Goal: Information Seeking & Learning: Learn about a topic

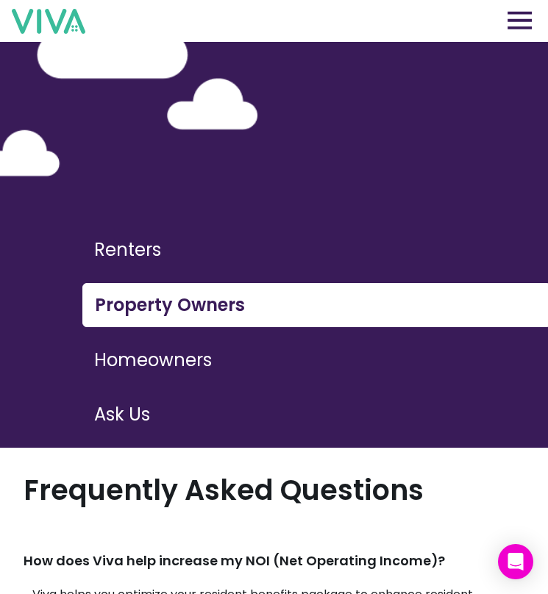
scroll to position [42, 0]
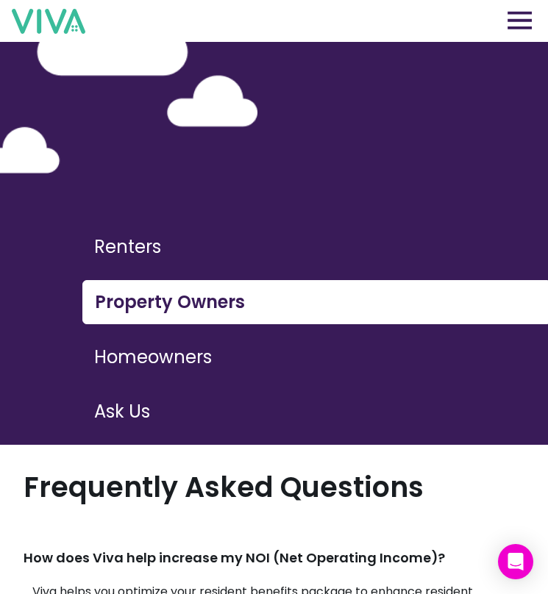
click at [59, 18] on img at bounding box center [48, 21] width 73 height 25
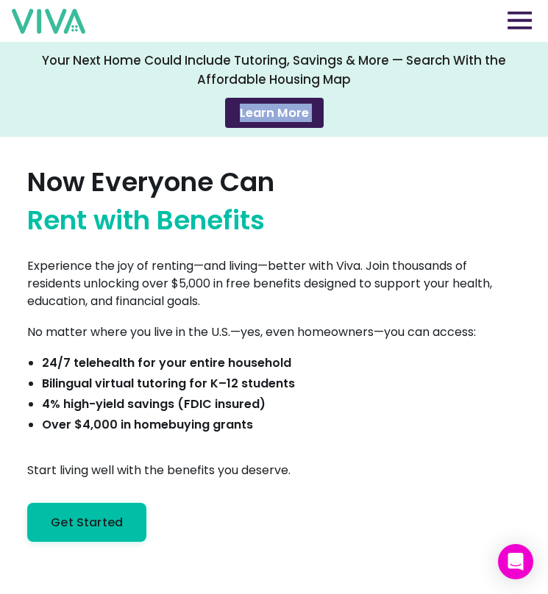
drag, startPoint x: 37, startPoint y: 123, endPoint x: 60, endPoint y: 157, distance: 40.8
click at [14, 54] on div "Your Next Home Could Include Tutoring, Savings & More — Search With the Afforda…" at bounding box center [274, 89] width 548 height 95
click at [525, 18] on img at bounding box center [519, 20] width 24 height 18
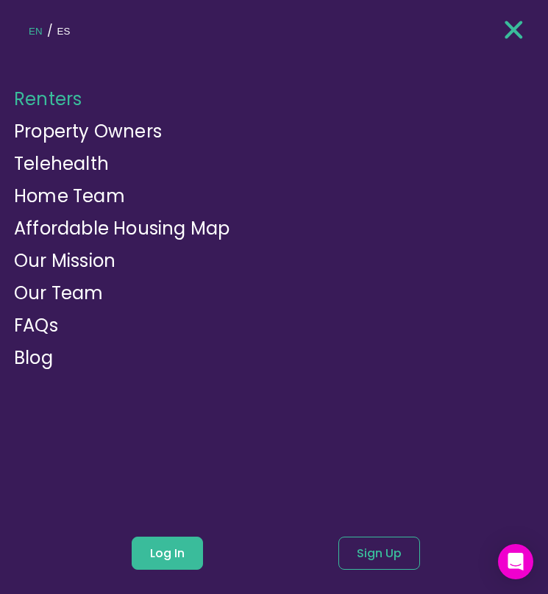
click at [516, 14] on div "EN / ES" at bounding box center [275, 26] width 503 height 60
click at [507, 24] on img at bounding box center [513, 29] width 18 height 22
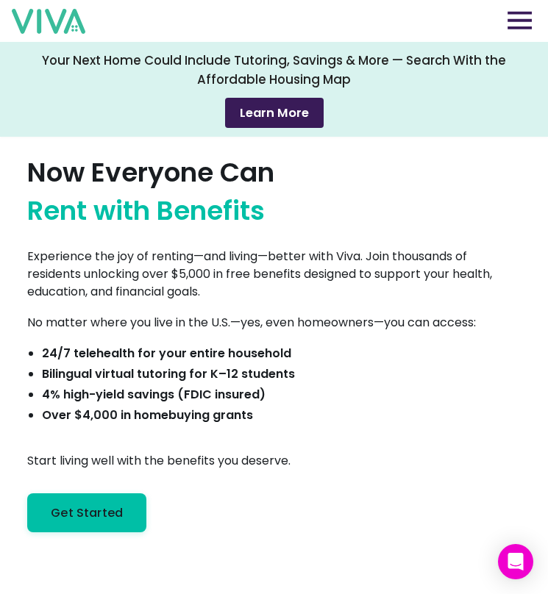
scroll to position [13, 0]
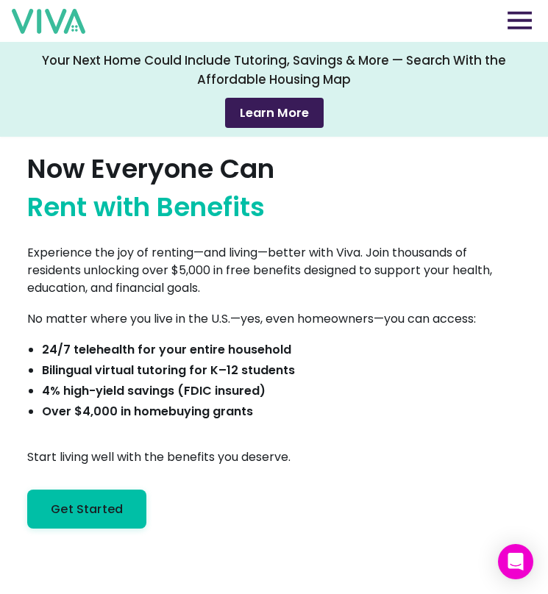
click at [515, 18] on img at bounding box center [519, 20] width 24 height 18
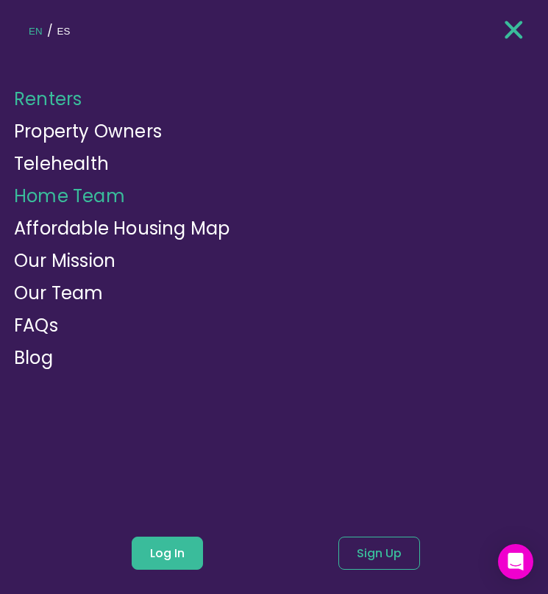
click at [71, 193] on link "Home Team" at bounding box center [69, 196] width 111 height 24
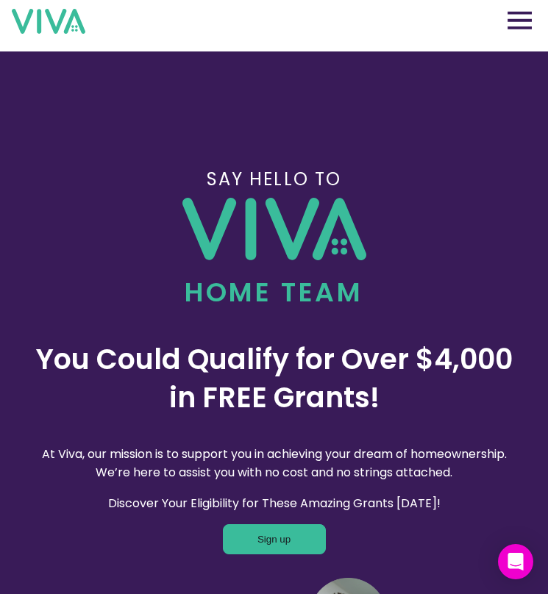
click at [525, 15] on img at bounding box center [519, 20] width 24 height 18
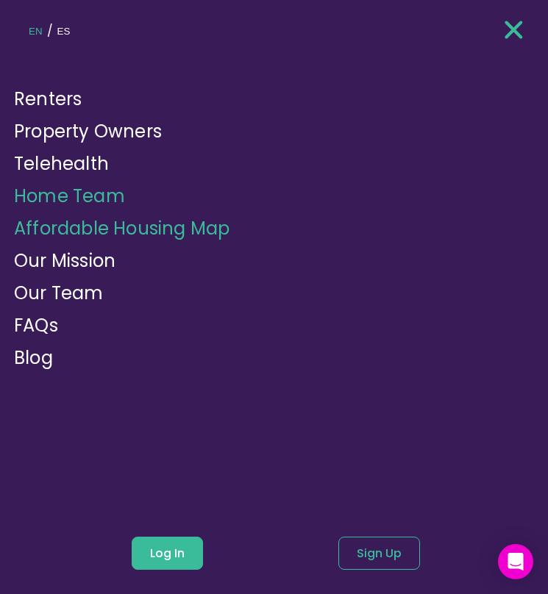
click at [152, 226] on link "Affordable Housing Map" at bounding box center [121, 228] width 215 height 24
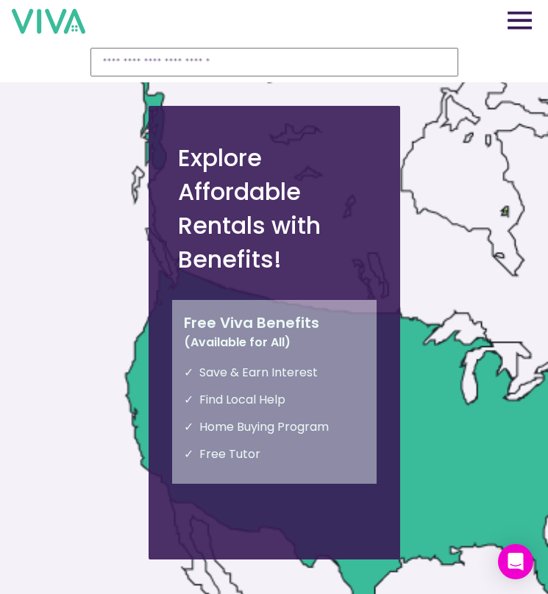
click at [514, 21] on img at bounding box center [519, 20] width 24 height 18
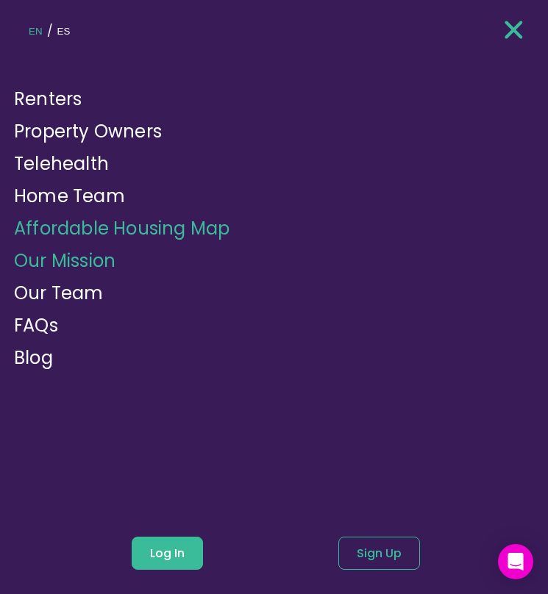
click at [97, 269] on link "Our Mission" at bounding box center [64, 260] width 101 height 24
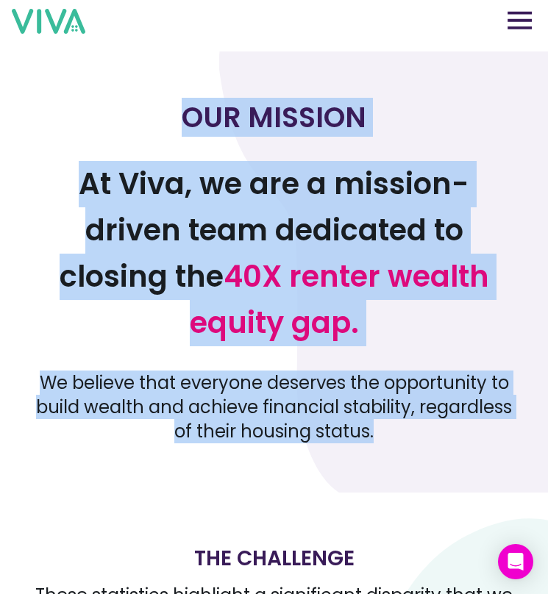
drag, startPoint x: 190, startPoint y: 116, endPoint x: 467, endPoint y: 457, distance: 439.4
click at [467, 457] on section "OUR MISSION At Viva, we are a mission-driven team dedicated to closing the 40X …" at bounding box center [274, 271] width 548 height 441
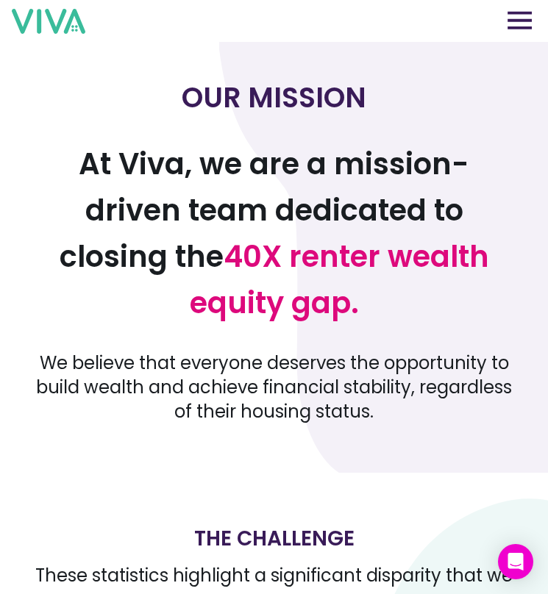
scroll to position [13, 0]
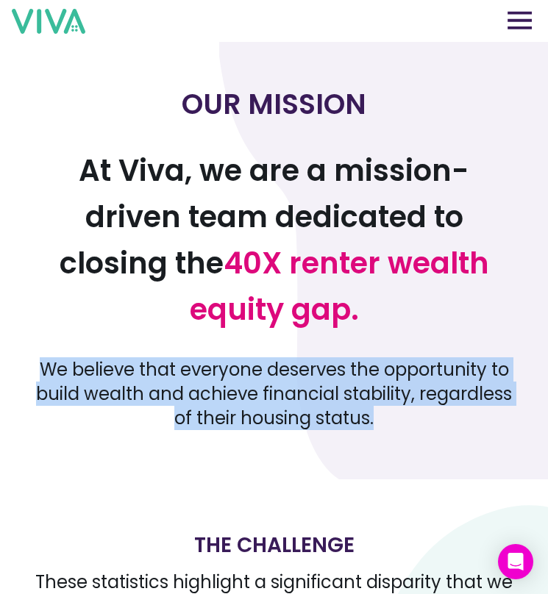
drag, startPoint x: 435, startPoint y: 292, endPoint x: 464, endPoint y: 410, distance: 121.0
click at [465, 409] on div "OUR MISSION At Viva, we are a mission-driven team dedicated to closing the 40X …" at bounding box center [273, 257] width 477 height 345
click at [464, 410] on p "We believe that everyone deserves the opportunity to build wealth and achieve f…" at bounding box center [273, 393] width 477 height 73
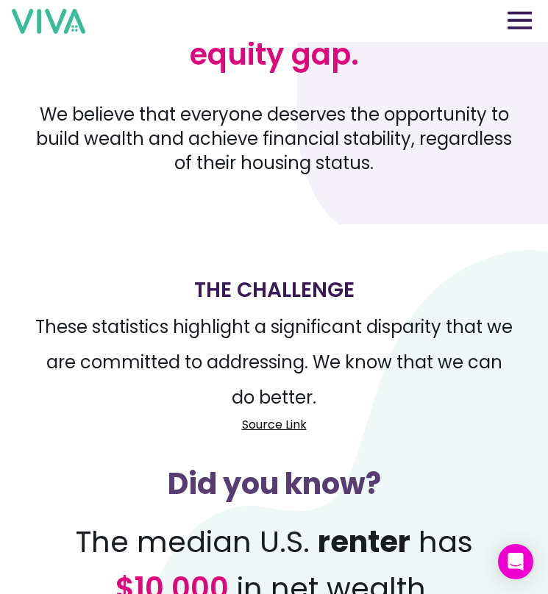
scroll to position [271, 0]
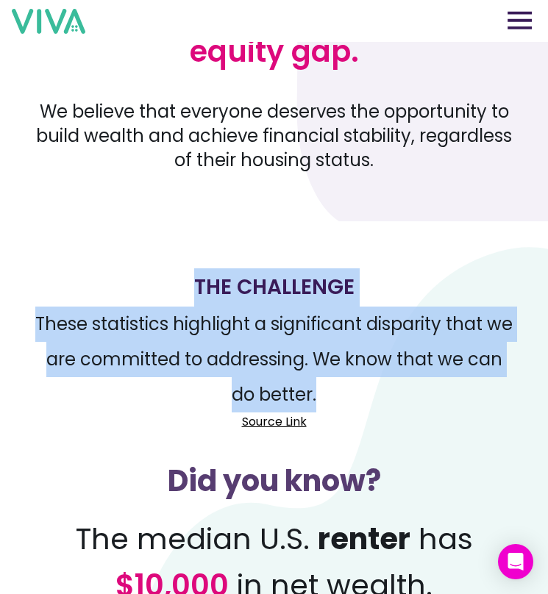
drag, startPoint x: 373, startPoint y: 298, endPoint x: 393, endPoint y: 395, distance: 99.9
click at [392, 394] on div "The Challenge These statistics highlight a significant disparity that we are co…" at bounding box center [273, 508] width 477 height 527
click at [393, 395] on p "These statistics highlight a significant disparity that we are committed to add…" at bounding box center [273, 359] width 477 height 106
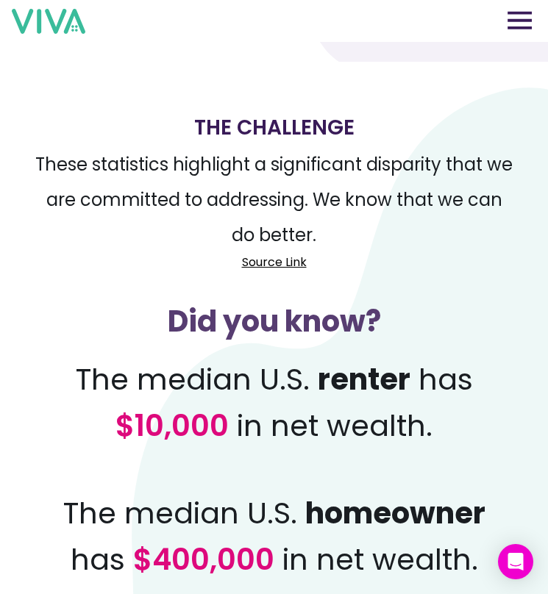
scroll to position [464, 0]
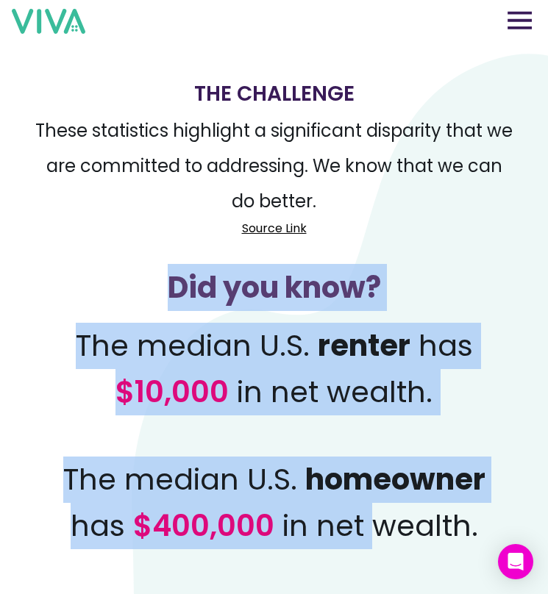
drag, startPoint x: 160, startPoint y: 271, endPoint x: 377, endPoint y: 552, distance: 354.7
click at [378, 549] on div "Did you know? The median U.S. renter has $10,000 in net wealth. The median U.S.…" at bounding box center [273, 407] width 477 height 341
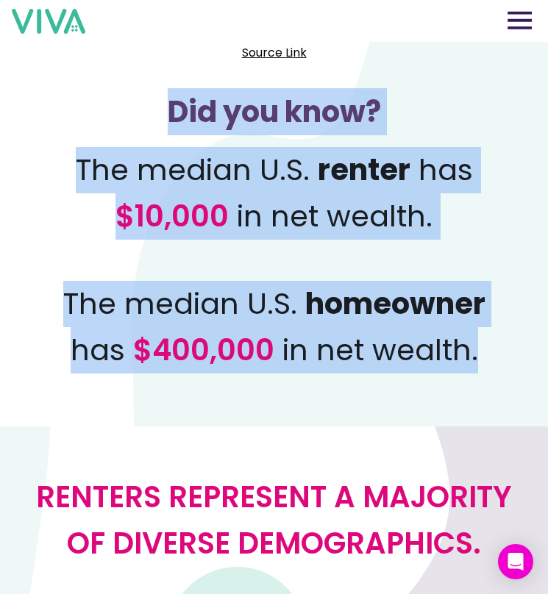
scroll to position [743, 0]
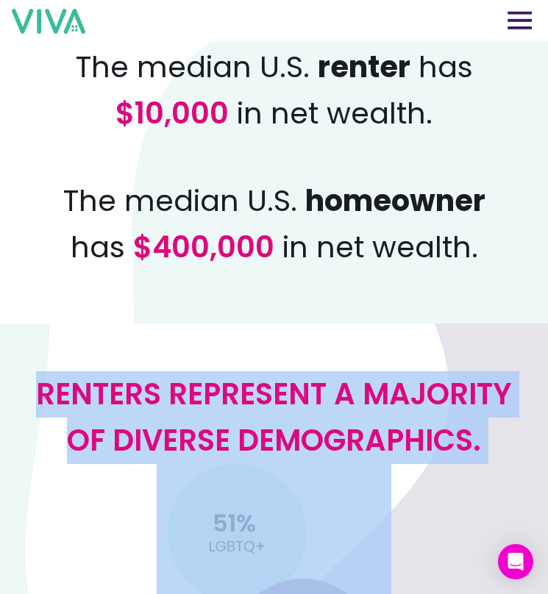
drag, startPoint x: 58, startPoint y: 338, endPoint x: 301, endPoint y: 487, distance: 285.0
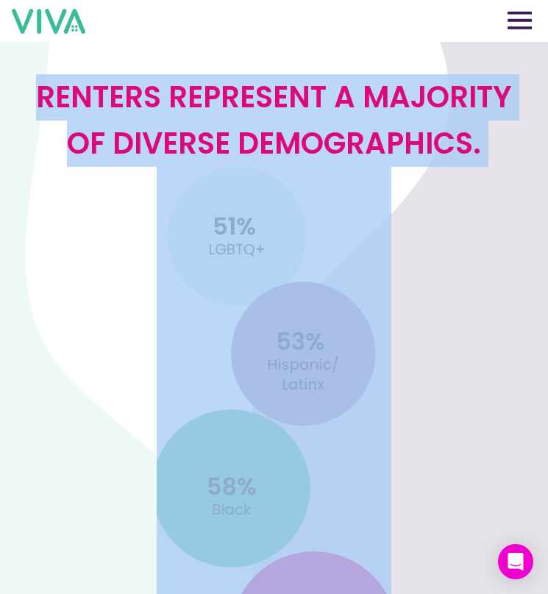
click at [323, 322] on img at bounding box center [274, 536] width 234 height 739
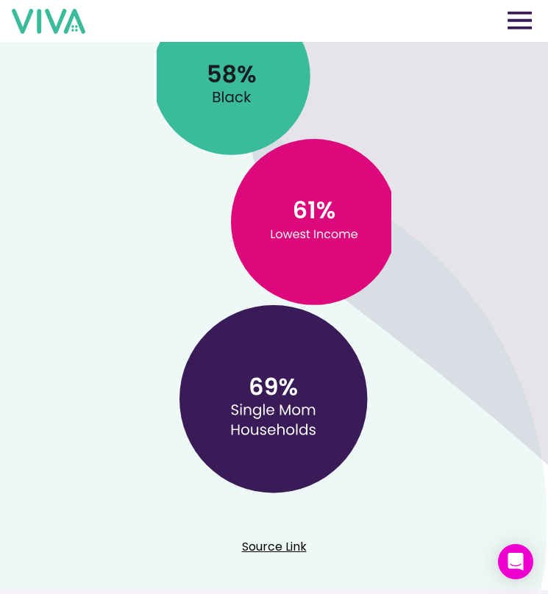
click at [407, 320] on div "Renters represent a majority of diverse demographics. Source Link" at bounding box center [273, 102] width 477 height 929
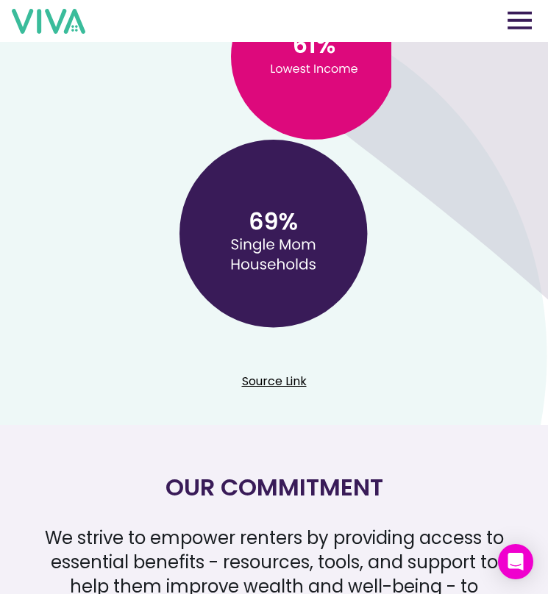
scroll to position [1726, 0]
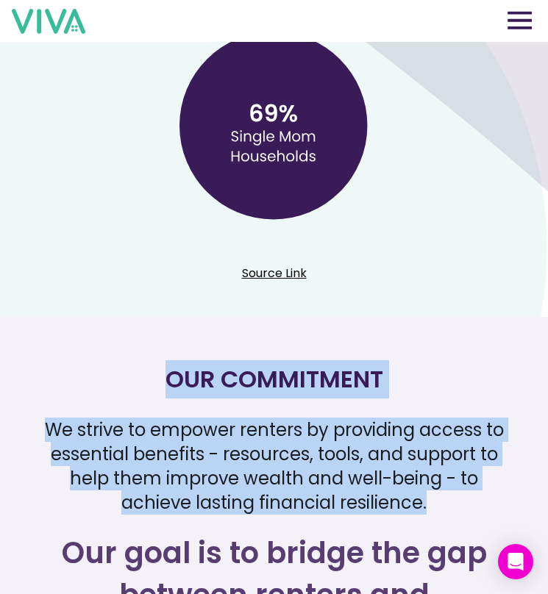
drag, startPoint x: 307, startPoint y: 342, endPoint x: 443, endPoint y: 503, distance: 210.1
click at [443, 503] on div "Our Commitment We strive to empower renters by providing access to essential be…" at bounding box center [273, 533] width 477 height 387
click at [443, 503] on p "We strive to empower renters by providing access to essential benefits - resour…" at bounding box center [273, 465] width 477 height 97
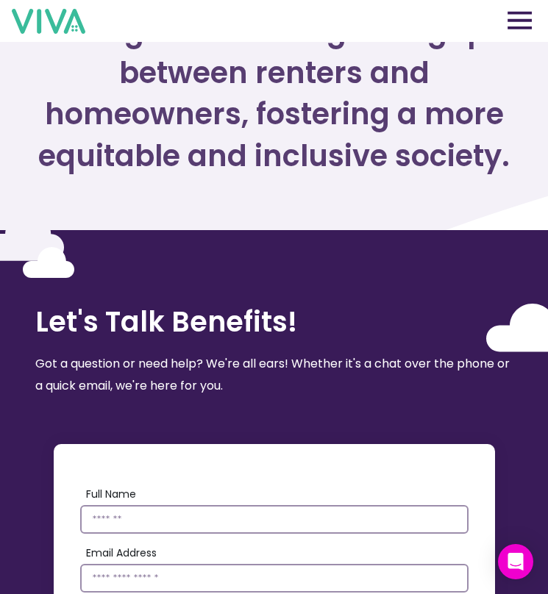
scroll to position [1923, 0]
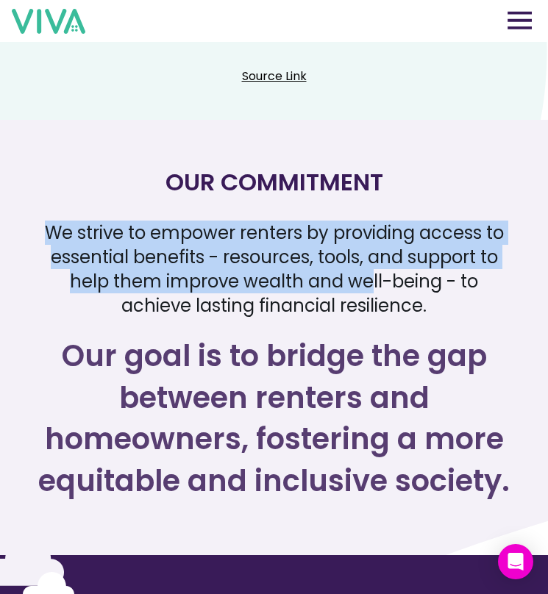
drag, startPoint x: 198, startPoint y: 215, endPoint x: 362, endPoint y: 291, distance: 181.2
click at [373, 291] on div "Our Commitment We strive to empower renters by providing access to essential be…" at bounding box center [273, 336] width 477 height 387
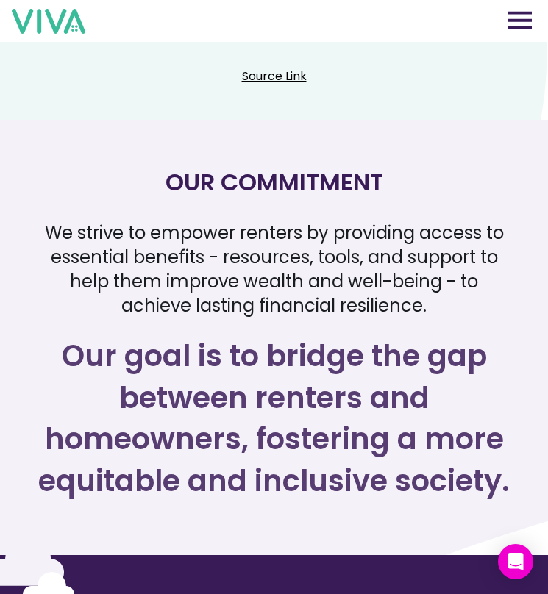
click at [375, 296] on p "We strive to empower renters by providing access to essential benefits - resour…" at bounding box center [273, 268] width 477 height 97
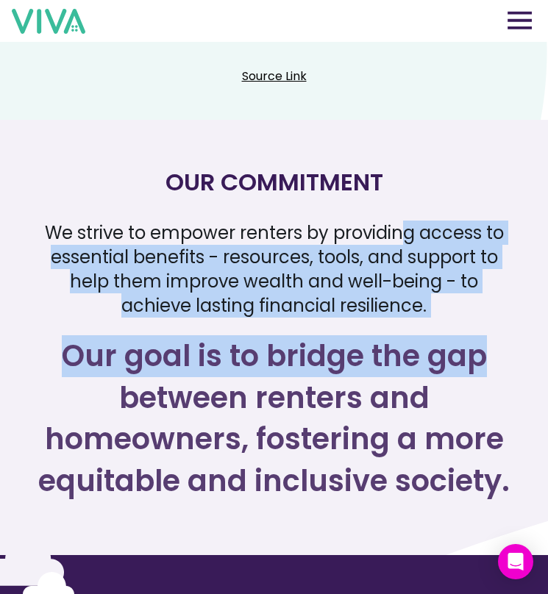
drag, startPoint x: 477, startPoint y: 348, endPoint x: 404, endPoint y: 222, distance: 145.2
click at [404, 222] on div "Our Commitment We strive to empower renters by providing access to essential be…" at bounding box center [273, 336] width 477 height 387
click at [404, 222] on p "We strive to empower renters by providing access to essential benefits - resour…" at bounding box center [273, 268] width 477 height 97
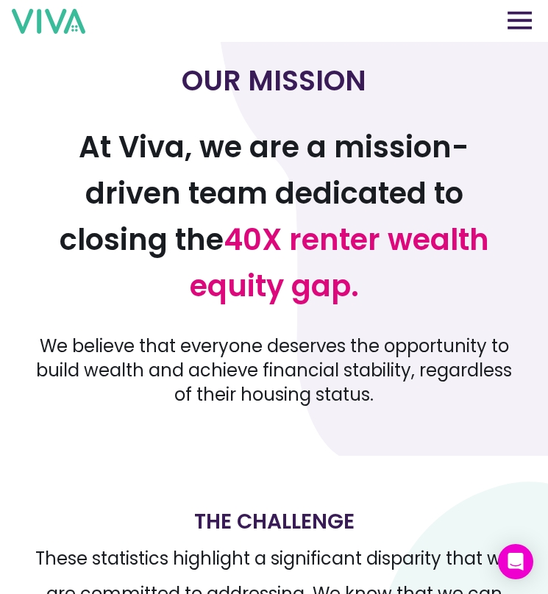
scroll to position [0, 0]
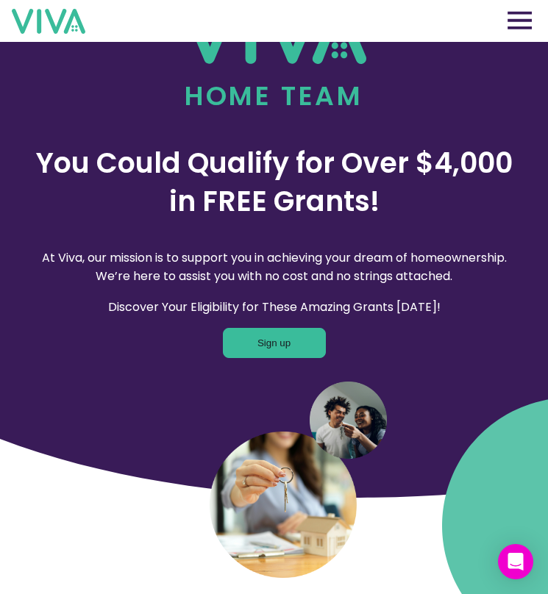
scroll to position [204, 0]
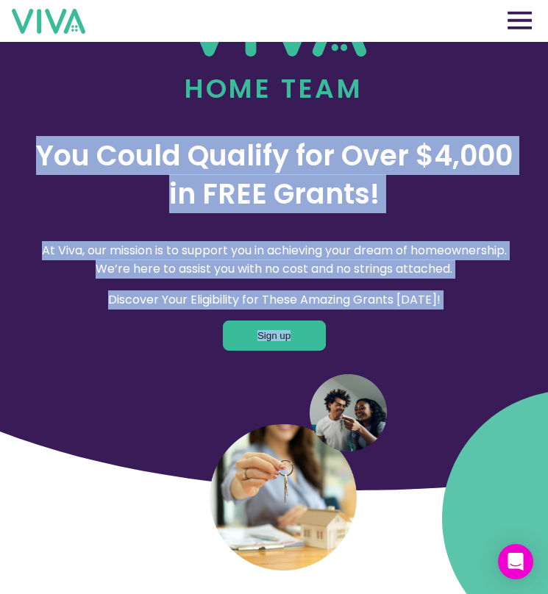
drag, startPoint x: 245, startPoint y: 153, endPoint x: 376, endPoint y: 334, distance: 223.8
click at [381, 334] on div "You Could Qualify for Over $4,000 in FREE Grants! At [GEOGRAPHIC_DATA], our mis…" at bounding box center [273, 230] width 477 height 243
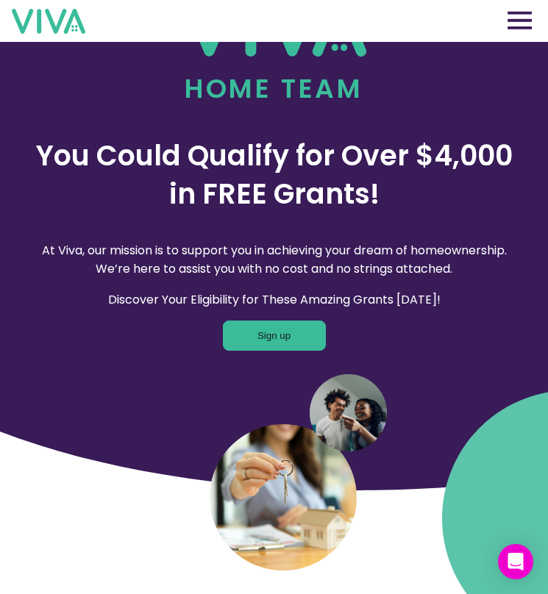
click at [376, 334] on div "You Could Qualify for Over $4,000 in FREE Grants! At [GEOGRAPHIC_DATA], our mis…" at bounding box center [273, 230] width 477 height 243
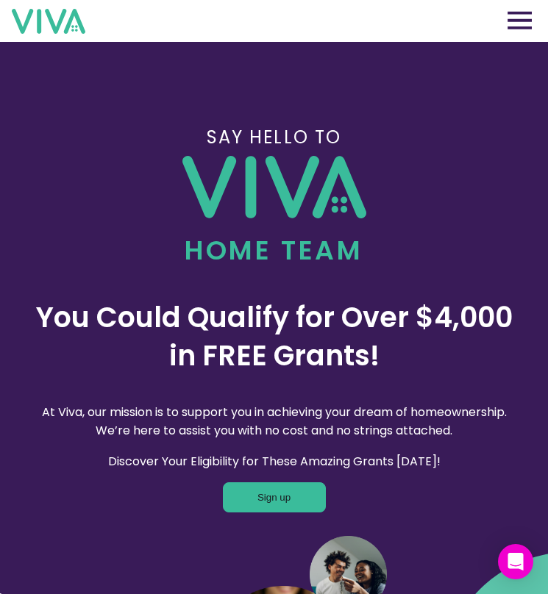
scroll to position [1, 0]
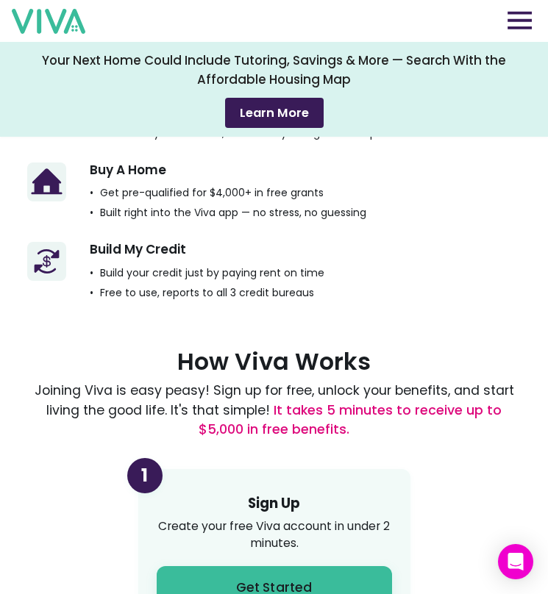
scroll to position [2133, 0]
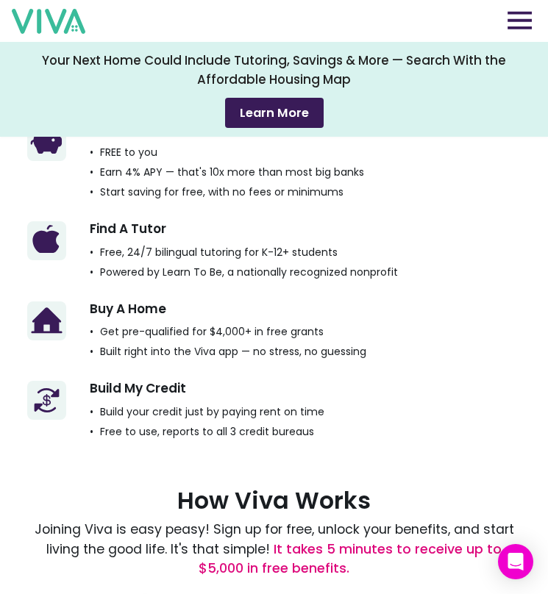
click at [517, 12] on img at bounding box center [519, 20] width 24 height 18
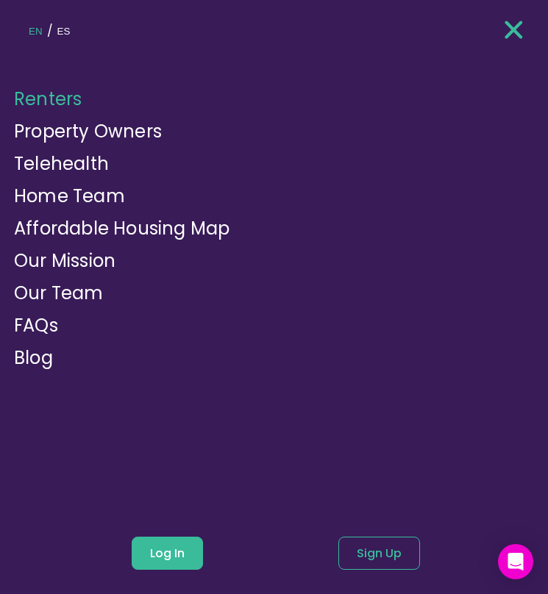
click at [54, 338] on li "FAQs" at bounding box center [36, 325] width 44 height 26
click at [61, 249] on link "Our Mission" at bounding box center [64, 260] width 101 height 24
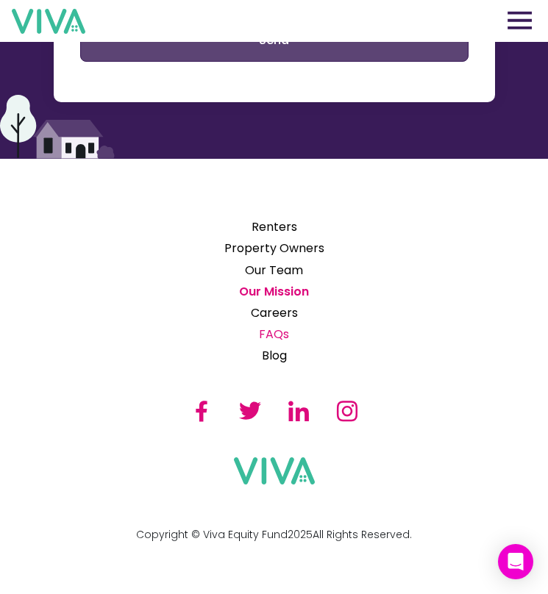
scroll to position [3106, 0]
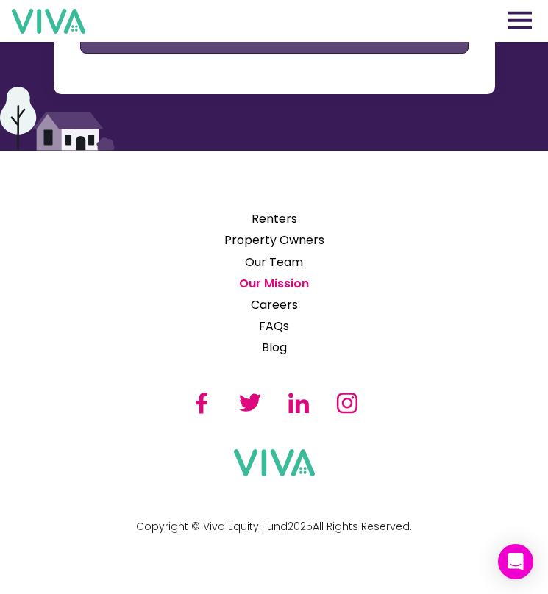
click at [289, 404] on img at bounding box center [298, 403] width 22 height 22
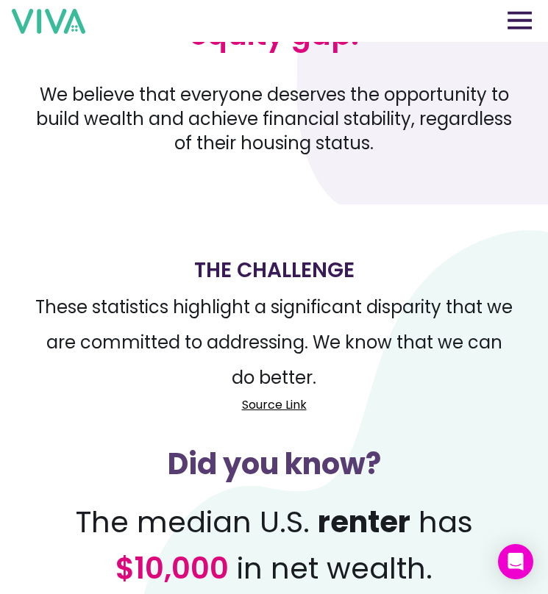
scroll to position [461, 0]
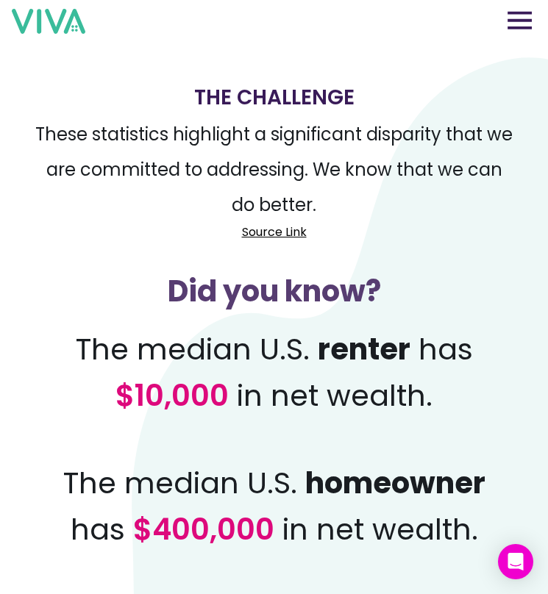
click at [298, 234] on link "Source Link" at bounding box center [274, 232] width 65 height 18
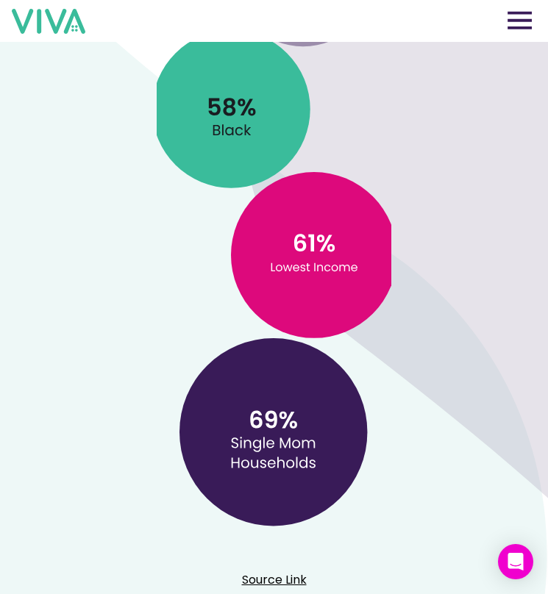
scroll to position [1430, 0]
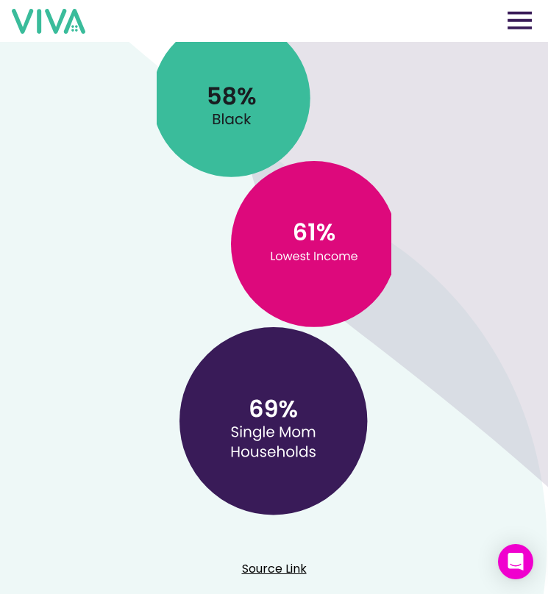
click at [279, 571] on link "Source Link" at bounding box center [273, 568] width 477 height 18
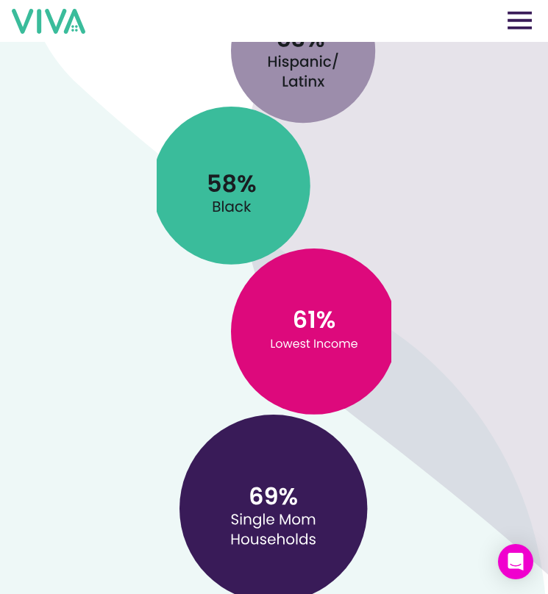
scroll to position [1313, 0]
